Goal: Complete application form

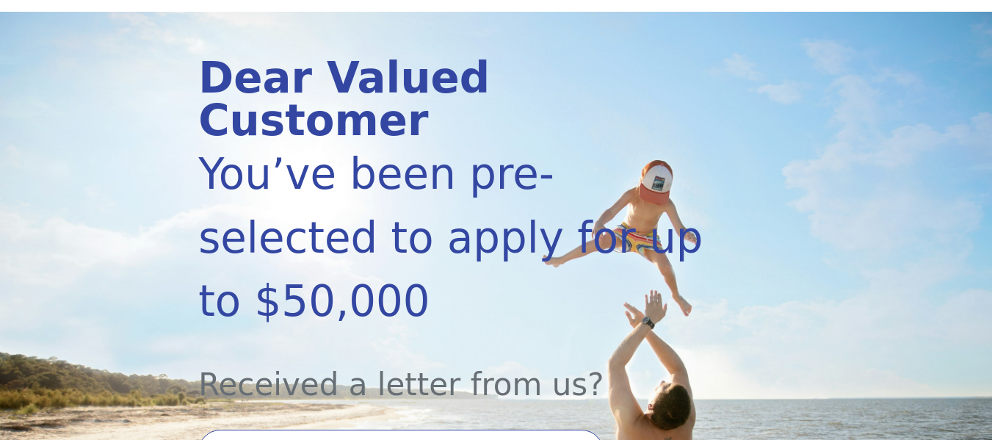
scroll to position [220, 0]
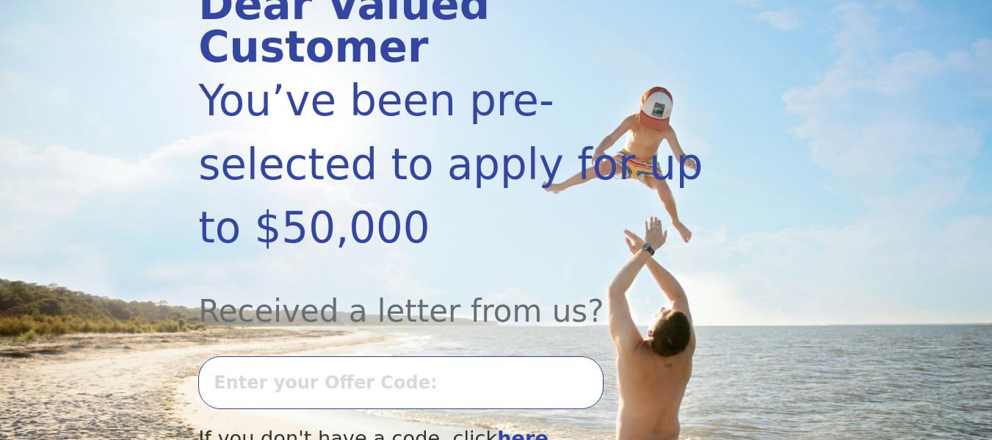
click at [419, 356] on input "text" at bounding box center [400, 382] width 405 height 53
type input "0709k-259414"
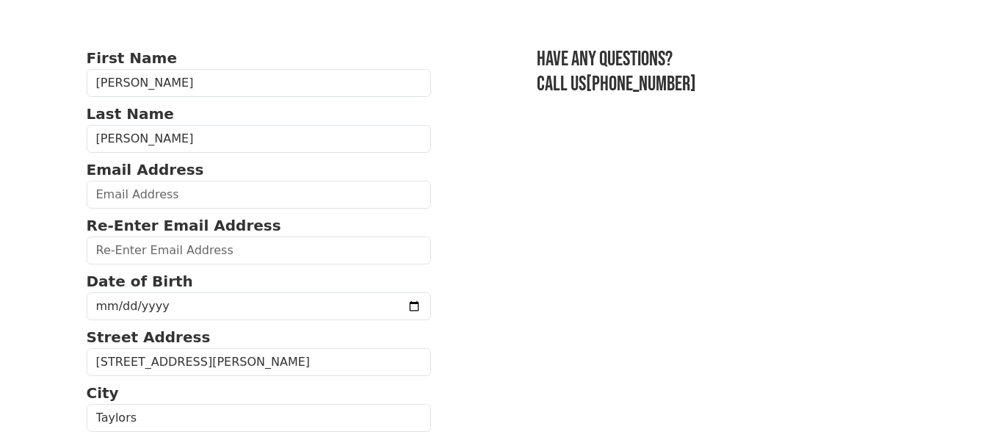
scroll to position [73, 0]
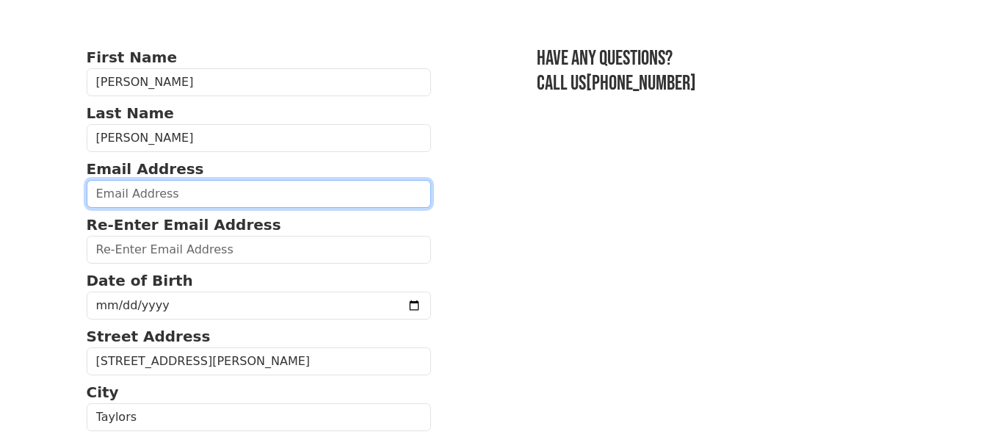
click at [283, 192] on input "email" at bounding box center [259, 194] width 345 height 28
type input "[EMAIL_ADDRESS][DOMAIN_NAME]"
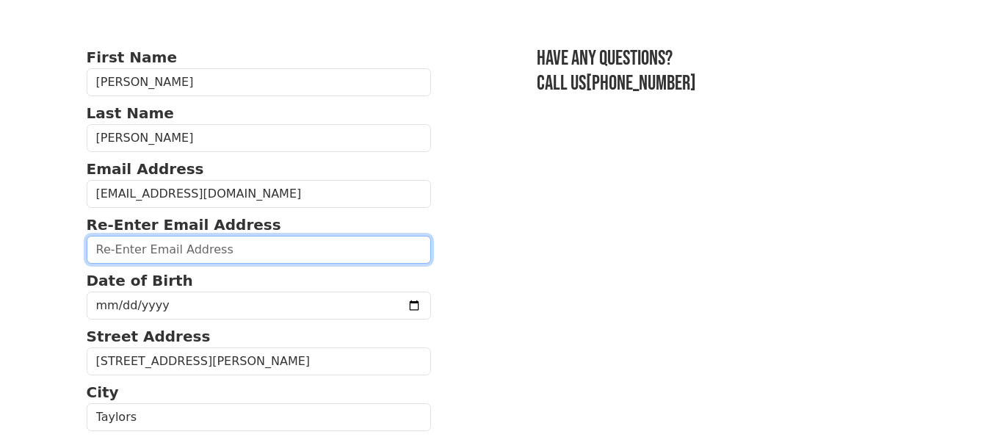
click at [313, 247] on input "email" at bounding box center [259, 250] width 345 height 28
type input "[EMAIL_ADDRESS][DOMAIN_NAME]"
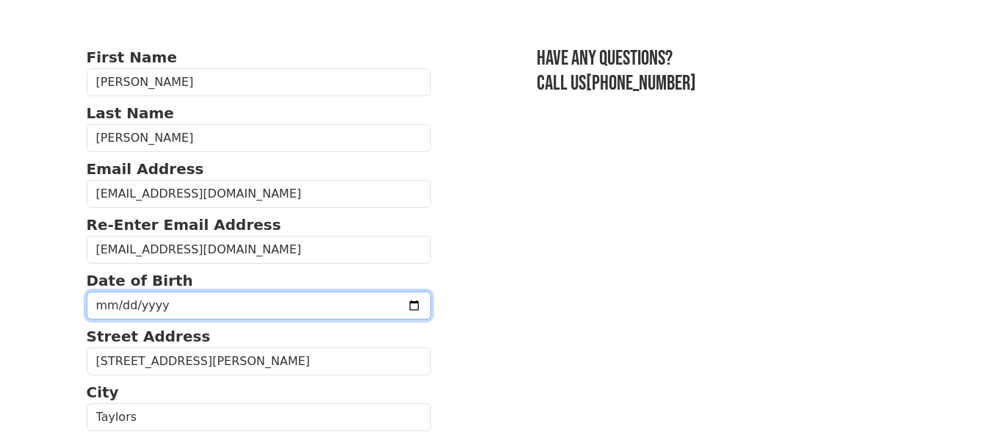
click at [310, 306] on input "date" at bounding box center [259, 306] width 345 height 28
type input "[DATE]"
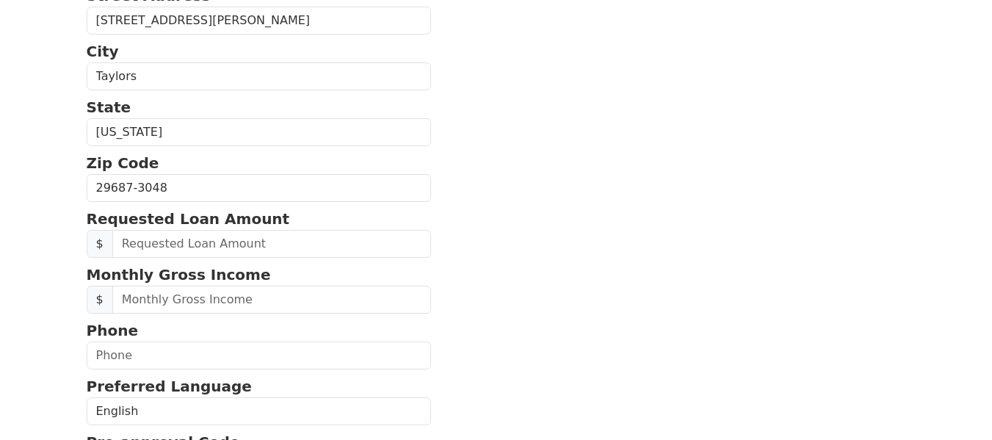
scroll to position [441, 0]
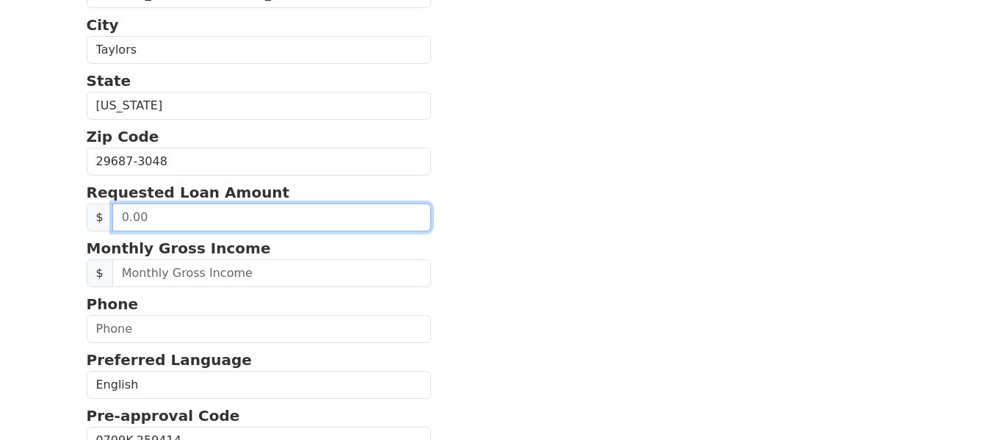
click at [119, 215] on input "text" at bounding box center [272, 217] width 320 height 28
type input "50,000.00"
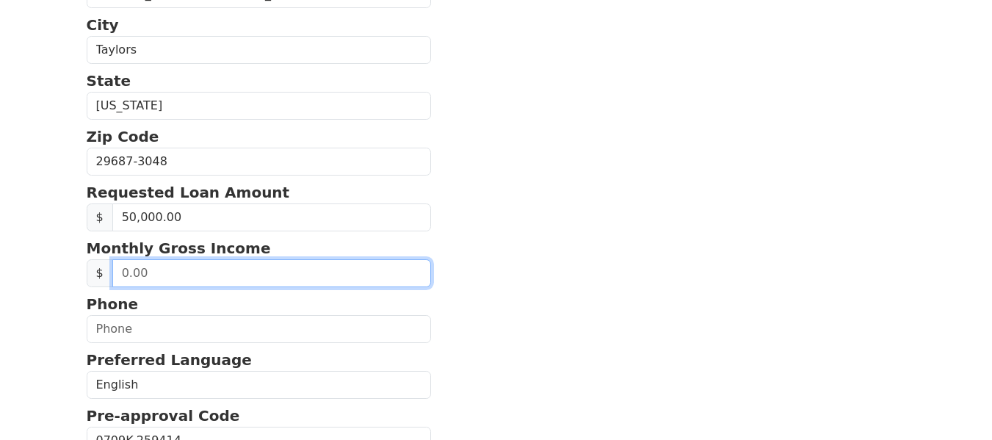
click at [339, 273] on input "text" at bounding box center [272, 273] width 320 height 28
type input "2,900.00"
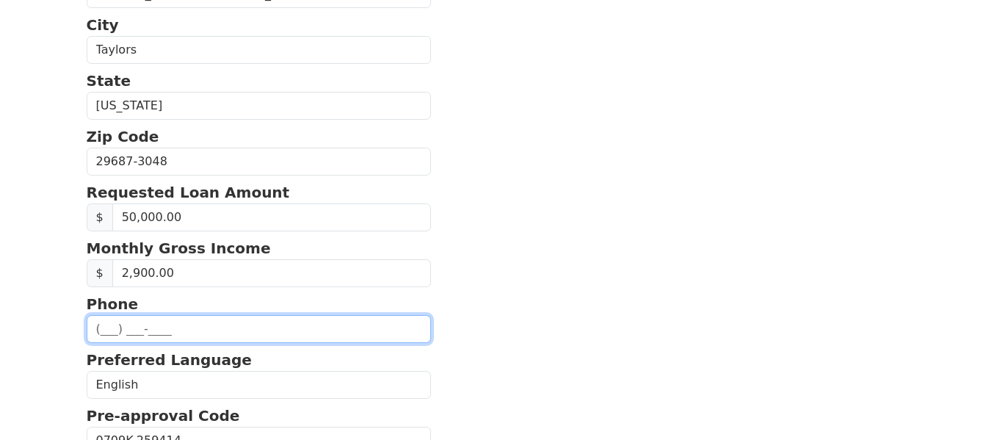
click at [211, 330] on input "text" at bounding box center [259, 329] width 345 height 28
type input "(864) 363-1___"
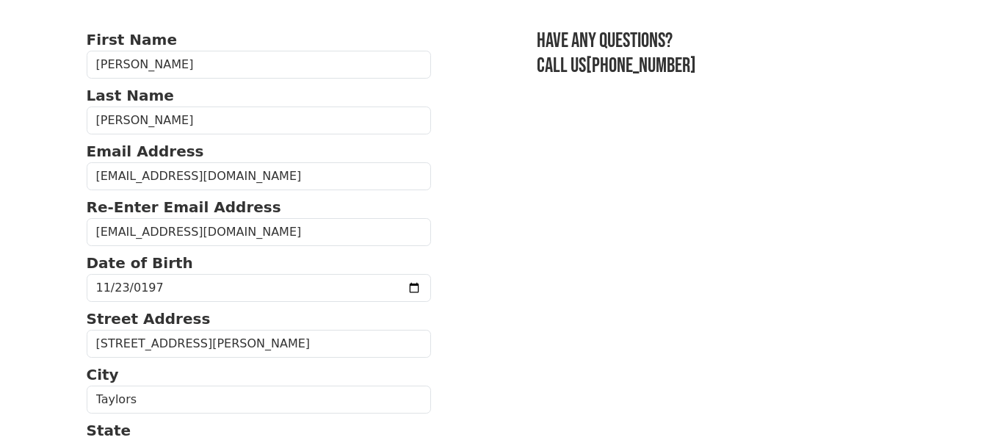
scroll to position [0, 0]
